Goal: Transaction & Acquisition: Purchase product/service

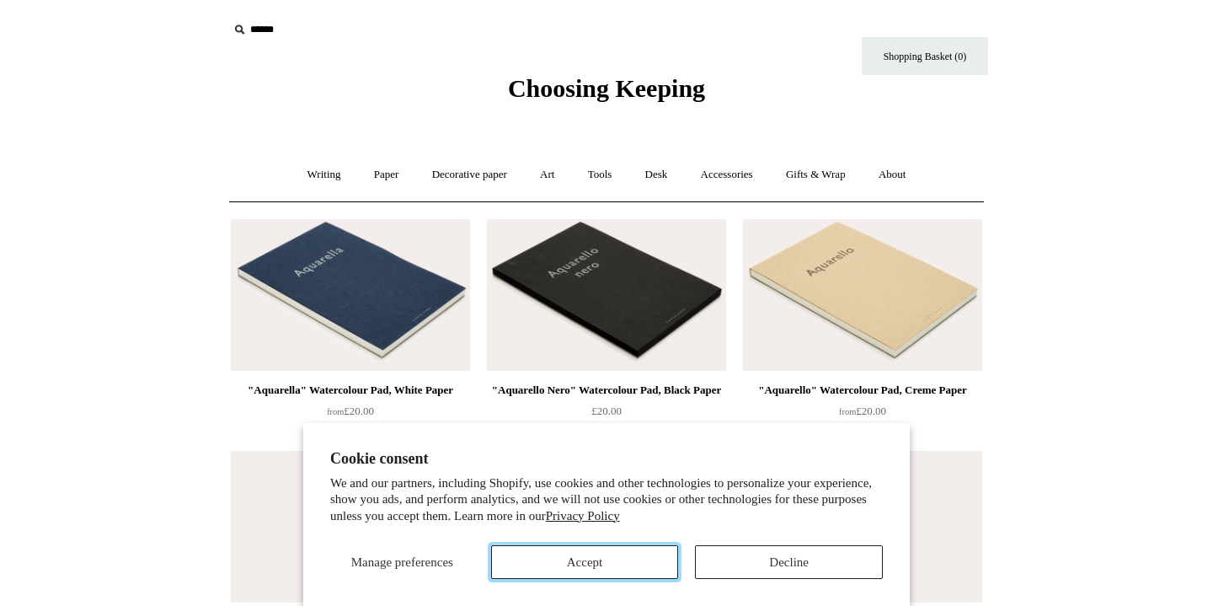
click at [616, 565] on button "Accept" at bounding box center [585, 562] width 188 height 34
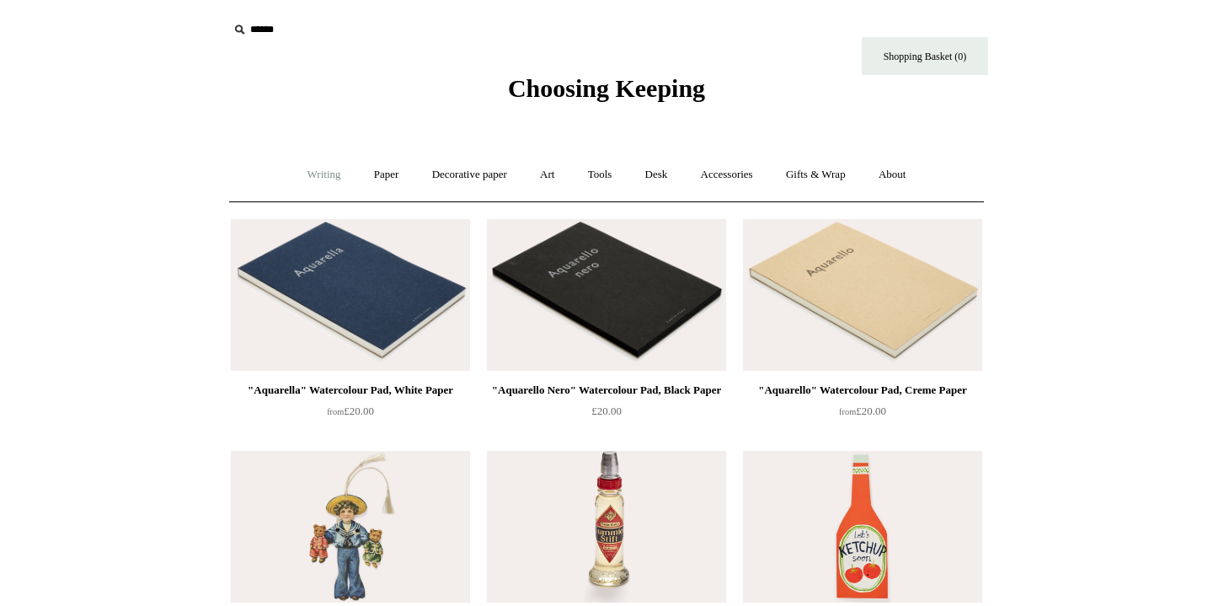
click at [311, 170] on link "Writing +" at bounding box center [324, 174] width 64 height 45
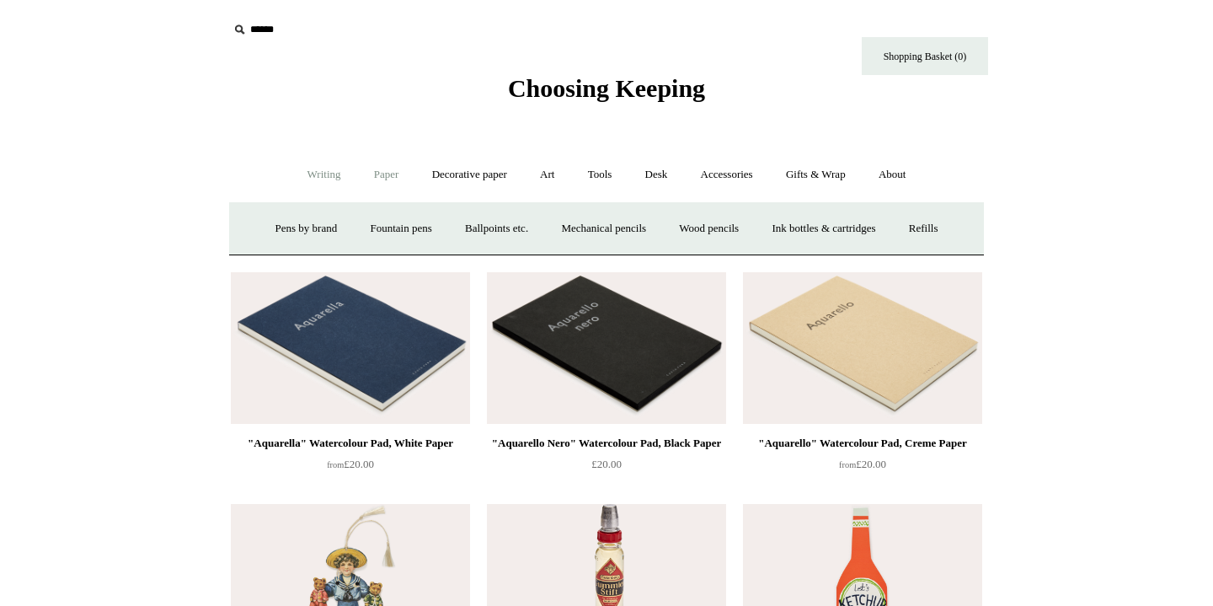
click at [381, 173] on link "Paper +" at bounding box center [387, 174] width 56 height 45
click at [357, 216] on link "Notebooks +" at bounding box center [370, 228] width 77 height 45
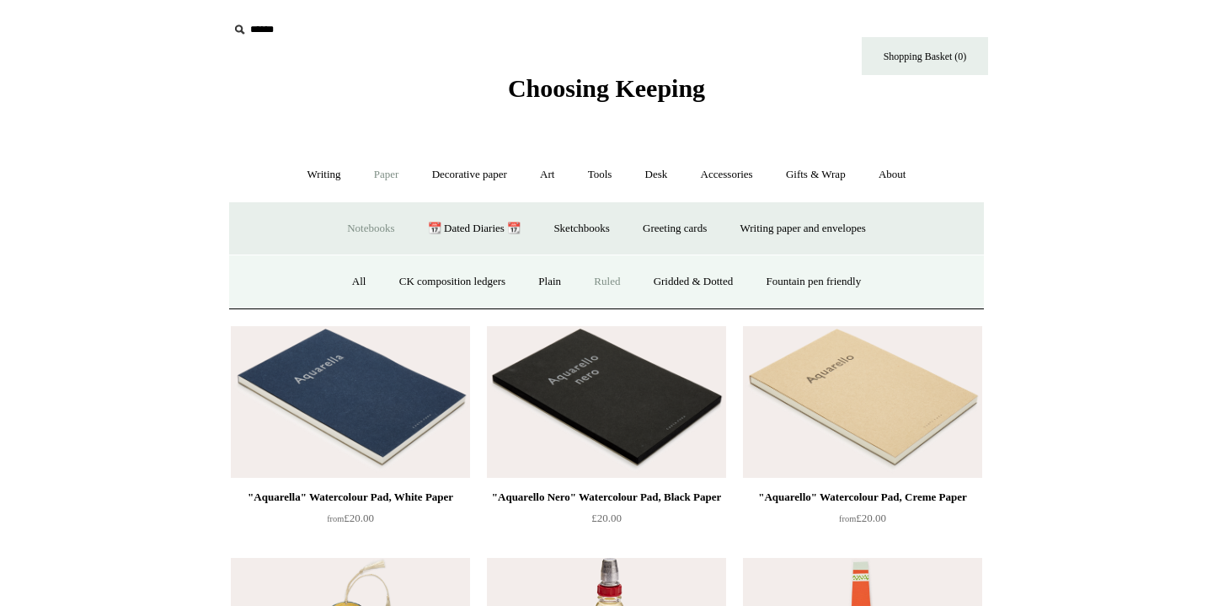
click at [617, 288] on link "Ruled" at bounding box center [607, 281] width 56 height 45
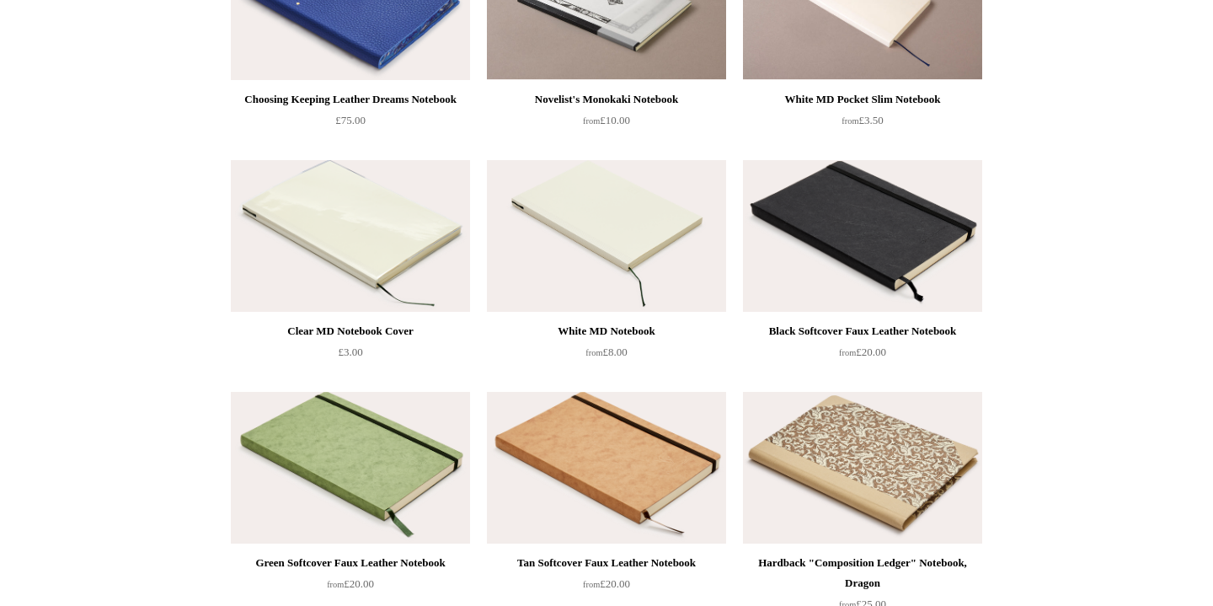
scroll to position [1071, 0]
